Goal: Information Seeking & Learning: Learn about a topic

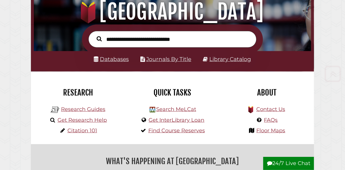
scroll to position [68, 0]
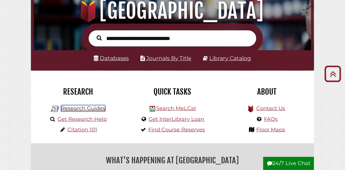
click at [77, 110] on link "Research Guides" at bounding box center [83, 108] width 44 height 6
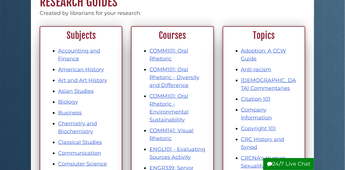
scroll to position [63, 0]
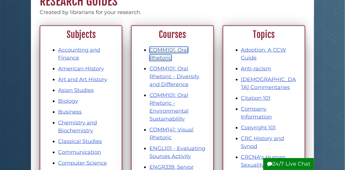
click at [167, 49] on link "COMM101: Oral Rhetoric" at bounding box center [169, 54] width 39 height 14
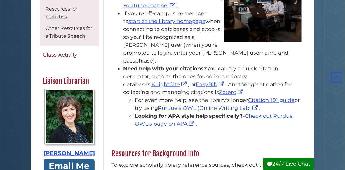
scroll to position [111, 0]
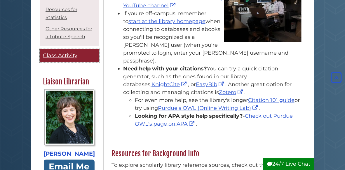
click at [59, 59] on span "Class Activity" at bounding box center [60, 55] width 34 height 6
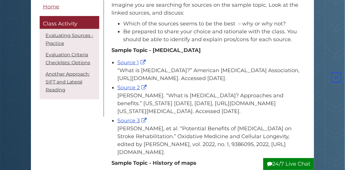
scroll to position [112, 0]
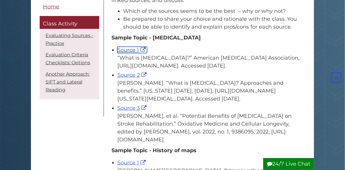
click at [132, 48] on link "Source 1" at bounding box center [132, 50] width 30 height 6
click at [128, 78] on link "Source 2" at bounding box center [132, 75] width 31 height 6
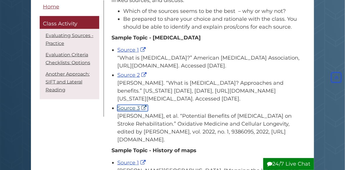
click at [136, 111] on link "Source 3" at bounding box center [132, 108] width 31 height 6
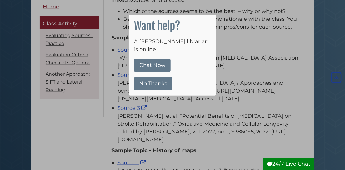
click at [157, 79] on button "No Thanks" at bounding box center [153, 83] width 39 height 13
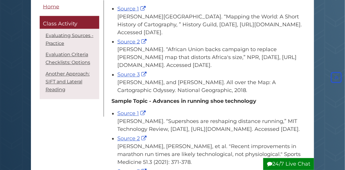
scroll to position [268, 0]
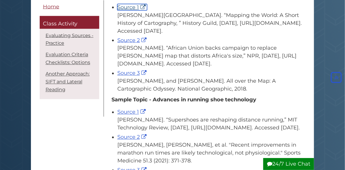
click at [133, 11] on link "Source 1" at bounding box center [132, 7] width 30 height 6
click at [130, 44] on link "Source 2" at bounding box center [132, 40] width 31 height 6
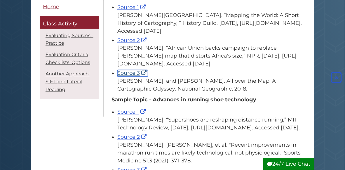
click at [125, 77] on link "Source 3" at bounding box center [132, 73] width 31 height 6
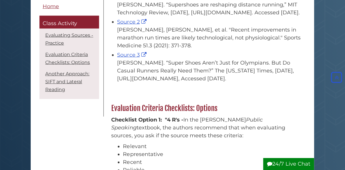
scroll to position [383, 0]
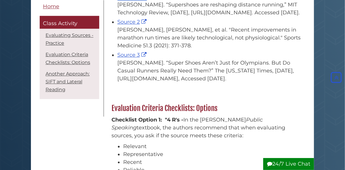
click at [132, 25] on link "Source 2" at bounding box center [132, 22] width 31 height 6
click at [134, 58] on link "Source 3" at bounding box center [132, 55] width 31 height 6
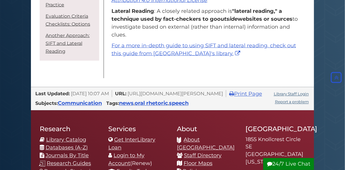
scroll to position [880, 0]
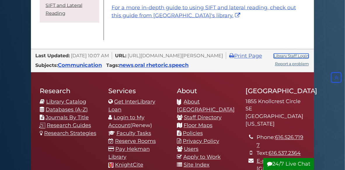
click at [297, 58] on link "Library Staff Login" at bounding box center [291, 56] width 35 height 5
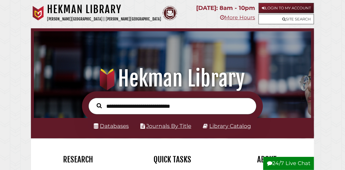
scroll to position [92, 274]
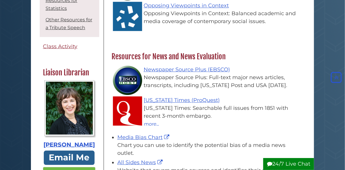
scroll to position [119, 0]
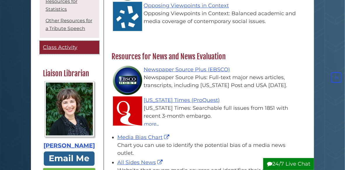
click at [65, 51] on span "Class Activity" at bounding box center [60, 47] width 34 height 6
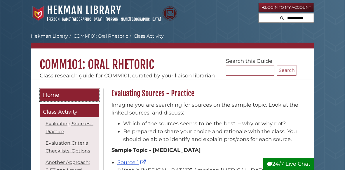
click at [53, 95] on span "Home" at bounding box center [51, 95] width 16 height 6
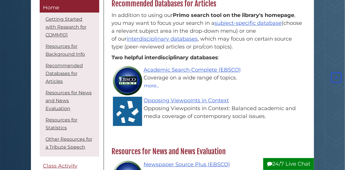
scroll to position [399, 0]
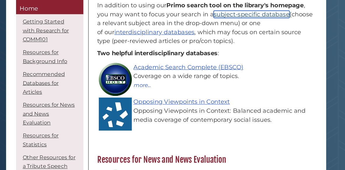
click at [227, 16] on link "subject-specific database" at bounding box center [248, 12] width 67 height 6
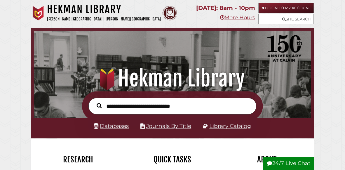
scroll to position [92, 274]
click at [111, 105] on input "text" at bounding box center [172, 106] width 168 height 17
type input "**********"
click at [94, 102] on button "Search" at bounding box center [99, 106] width 11 height 8
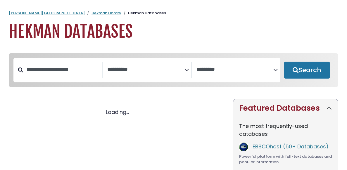
select select "Database Subject Filter"
select select "Database Vendors Filter"
select select "Database Subject Filter"
select select "Database Vendors Filter"
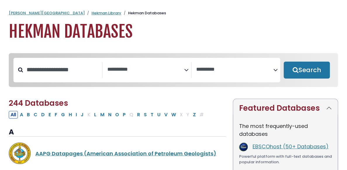
click at [116, 70] on textarea "Search" at bounding box center [145, 70] width 77 height 6
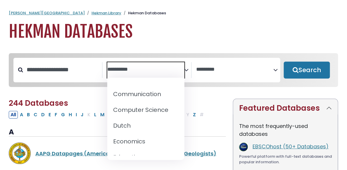
scroll to position [132, 0]
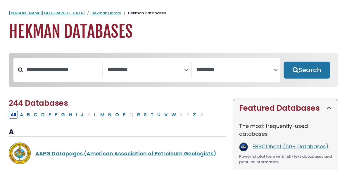
click at [201, 24] on h1 "Hekman Databases" at bounding box center [173, 32] width 329 height 20
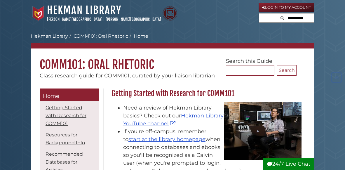
scroll to position [399, 0]
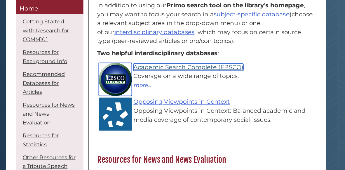
click at [198, 62] on link "Academic Search Complete (EBSCO)" at bounding box center [192, 59] width 97 height 6
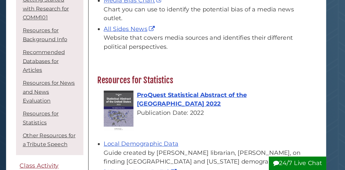
scroll to position [607, 0]
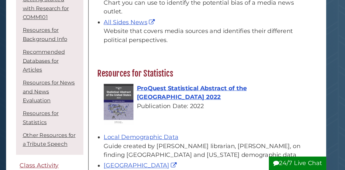
click at [148, 17] on link "Media Bias Chart" at bounding box center [143, 14] width 53 height 6
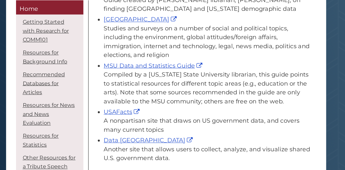
scroll to position [736, 0]
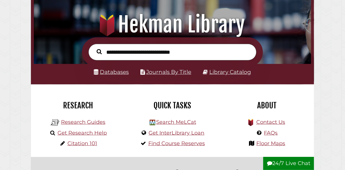
scroll to position [57, 0]
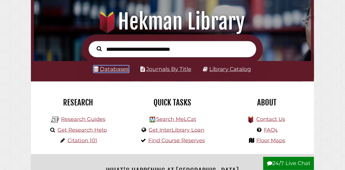
click at [115, 70] on link "Databases" at bounding box center [111, 69] width 35 height 7
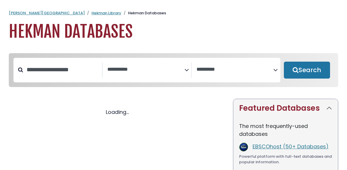
select select "Database Subject Filter"
select select "Database Vendors Filter"
select select "Database Subject Filter"
select select "Database Vendors Filter"
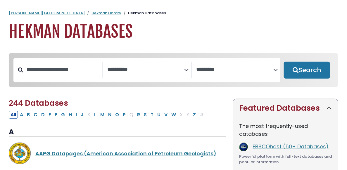
click at [115, 70] on textarea "Search" at bounding box center [145, 70] width 77 height 6
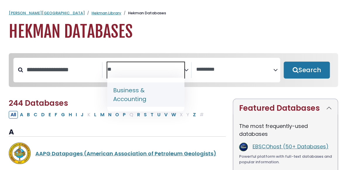
type textarea "**"
select select "*****"
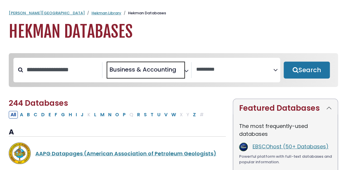
scroll to position [44, 0]
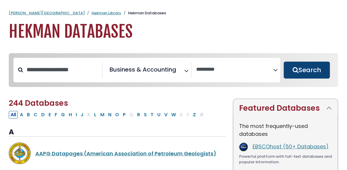
click at [302, 71] on button "Search" at bounding box center [307, 70] width 46 height 17
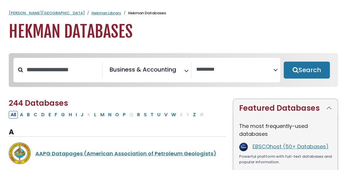
select select "Database Vendors Filter"
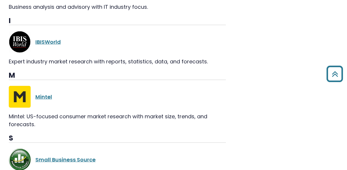
scroll to position [726, 0]
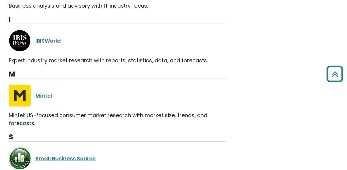
click at [41, 92] on link "Mintel" at bounding box center [43, 95] width 17 height 7
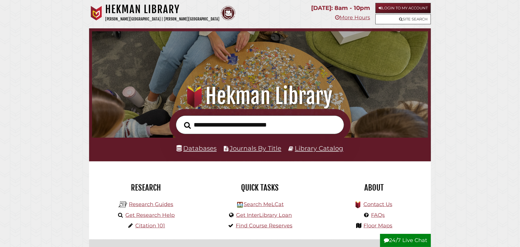
scroll to position [111, 333]
click at [101, 13] on img at bounding box center [96, 13] width 15 height 15
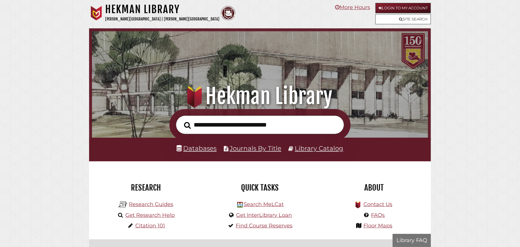
scroll to position [111, 333]
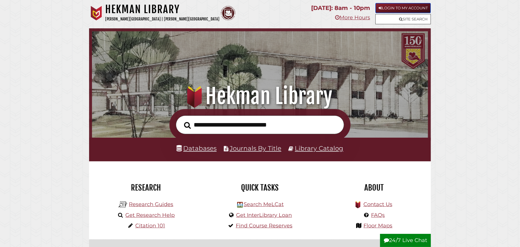
click at [404, 7] on link "Login to My Account" at bounding box center [402, 8] width 55 height 10
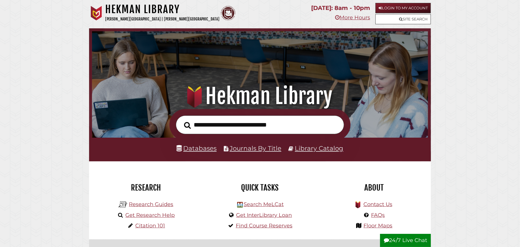
scroll to position [111, 333]
